Goal: Information Seeking & Learning: Learn about a topic

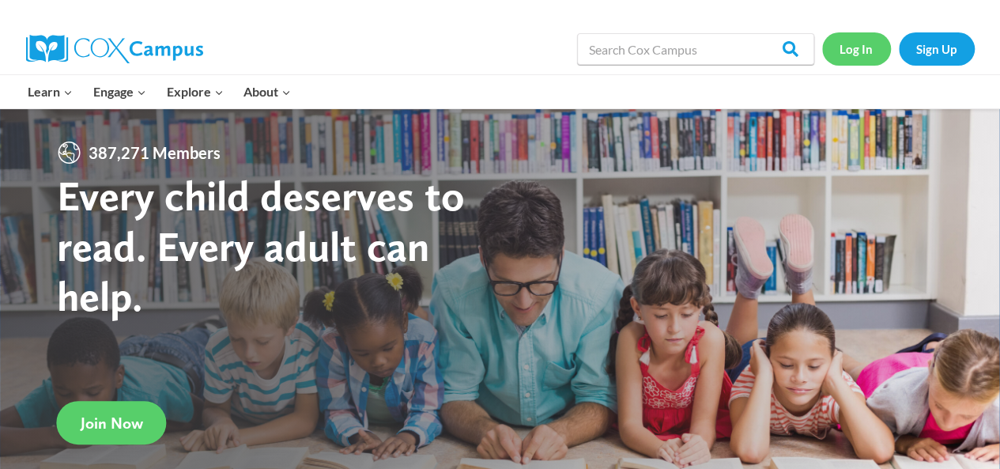
drag, startPoint x: 849, startPoint y: 47, endPoint x: 840, endPoint y: 52, distance: 10.6
click at [849, 47] on link "Log In" at bounding box center [856, 48] width 69 height 32
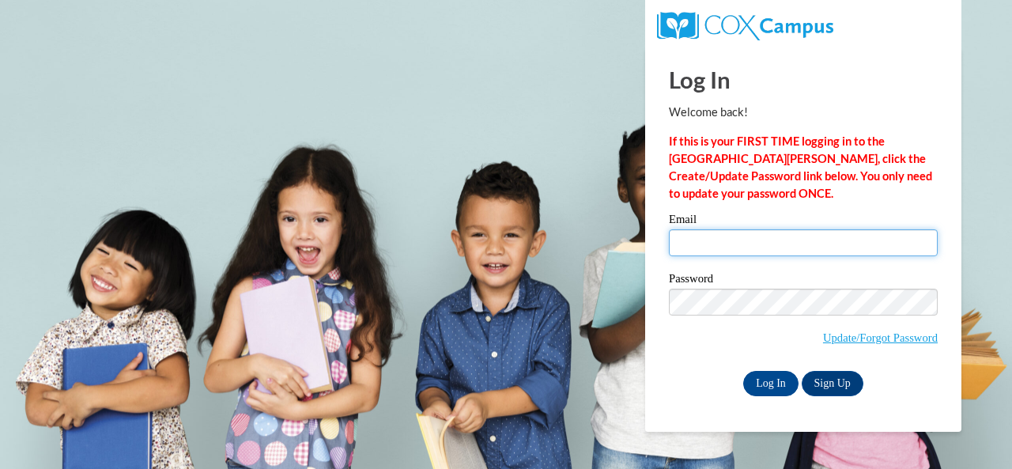
click at [723, 230] on input "Email" at bounding box center [803, 242] width 269 height 27
click at [803, 241] on input "Email" at bounding box center [803, 242] width 269 height 27
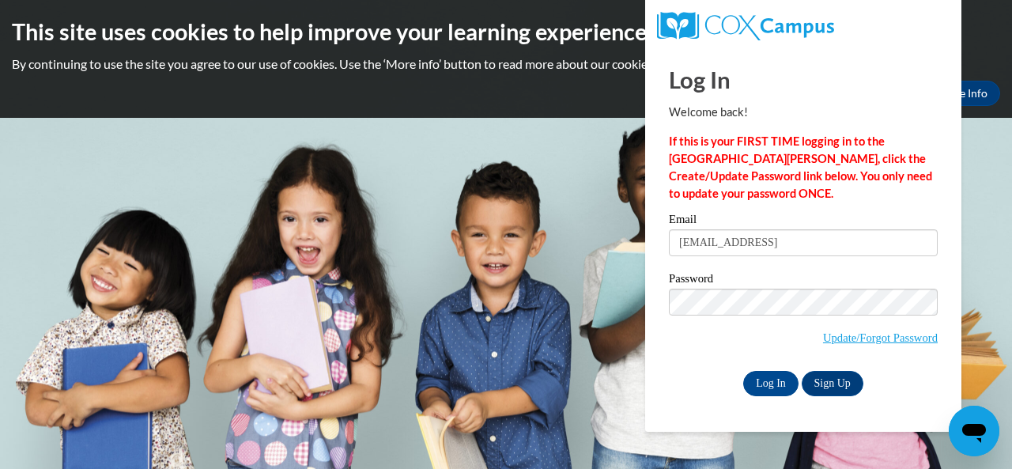
type input "e047403@muscogee.k12.ga.us"
click at [785, 388] on input "Log In" at bounding box center [770, 383] width 55 height 25
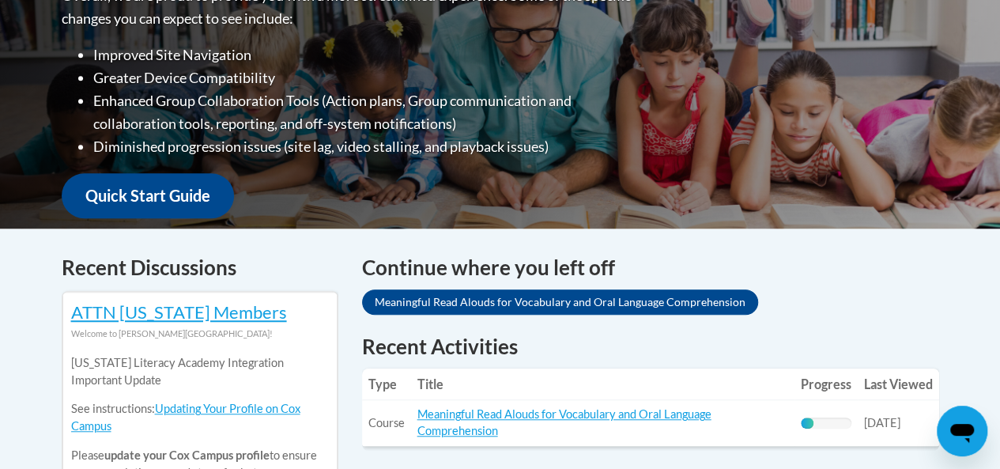
scroll to position [632, 0]
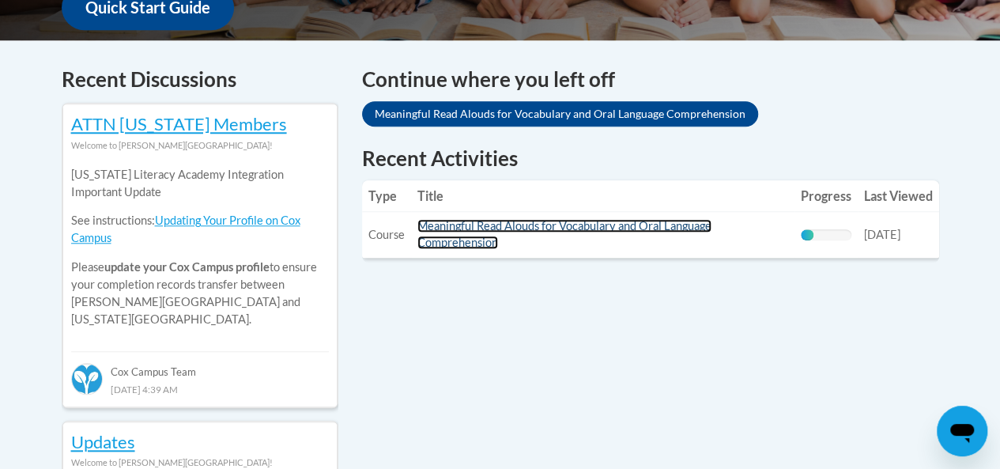
click at [466, 229] on link "Meaningful Read Alouds for Vocabulary and Oral Language Comprehension" at bounding box center [564, 234] width 294 height 30
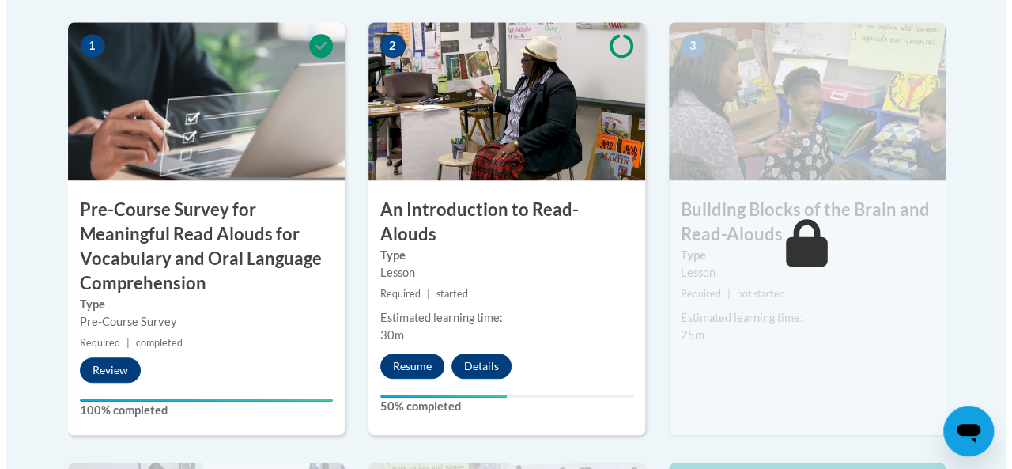
scroll to position [553, 0]
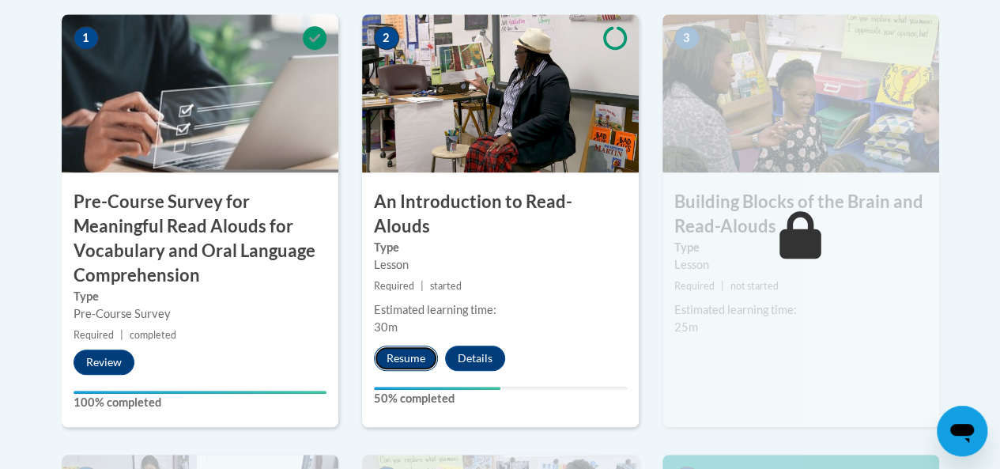
click at [413, 345] on button "Resume" at bounding box center [406, 357] width 64 height 25
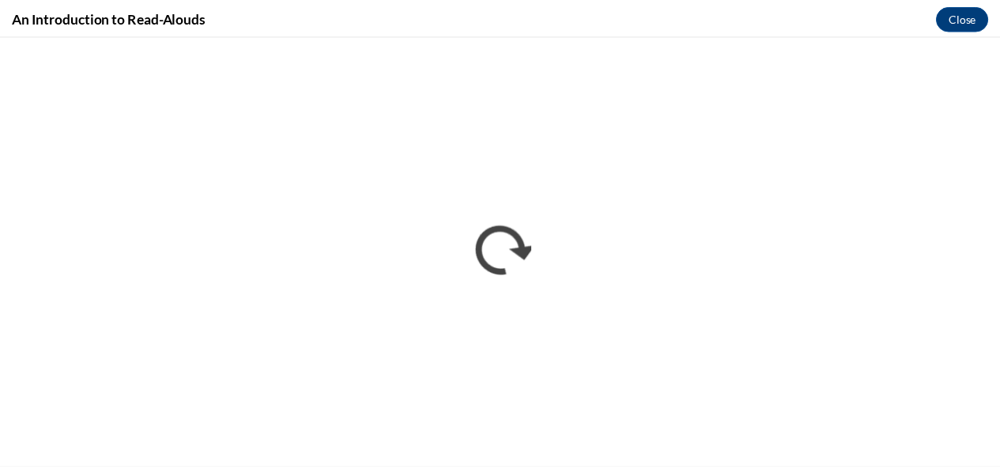
scroll to position [0, 0]
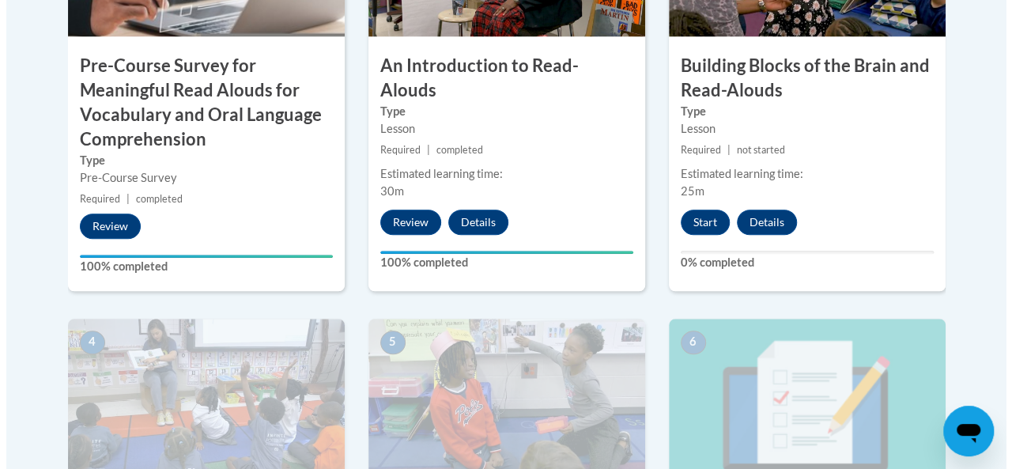
scroll to position [682, 0]
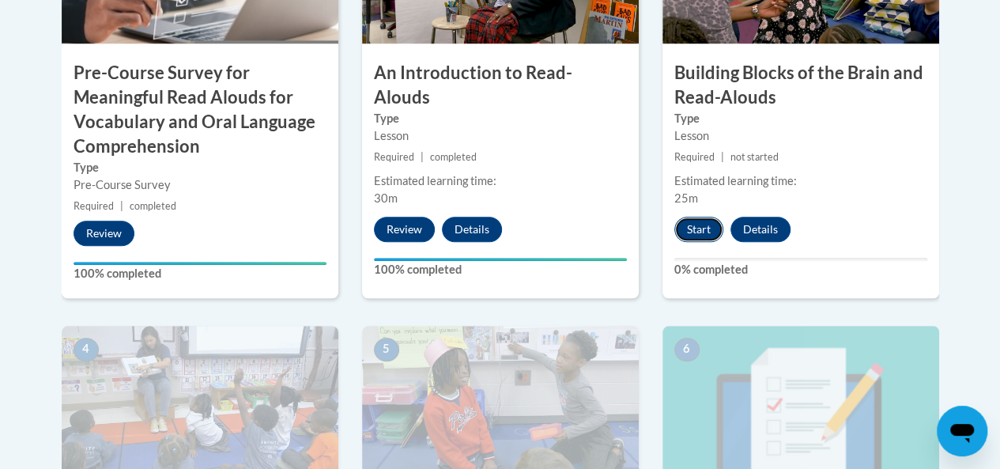
click at [690, 235] on button "Start" at bounding box center [698, 229] width 49 height 25
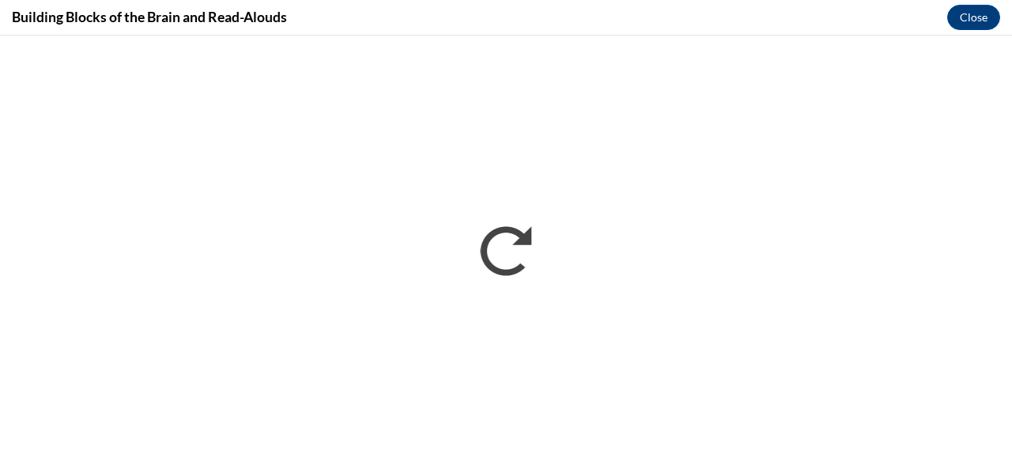
scroll to position [0, 0]
